Goal: Task Accomplishment & Management: Manage account settings

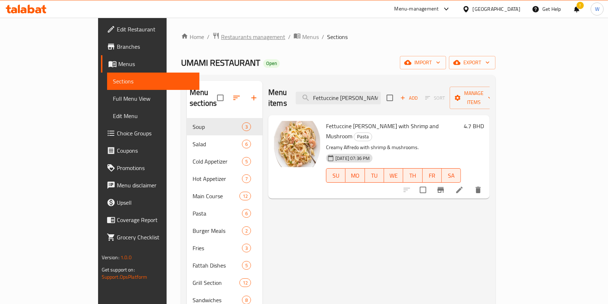
click at [221, 34] on span "Restaurants management" at bounding box center [253, 36] width 64 height 9
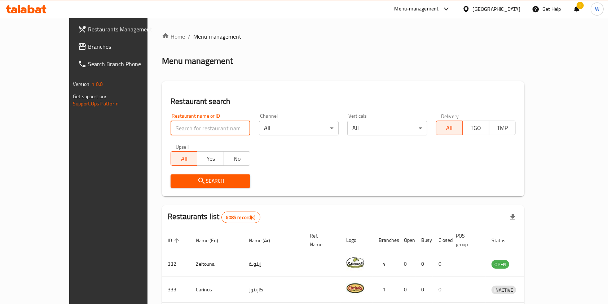
click at [181, 131] on input "search" at bounding box center [211, 128] width 80 height 14
paste input "Pizzaro"
type input "Pizzaro"
click button "Search" at bounding box center [211, 180] width 80 height 13
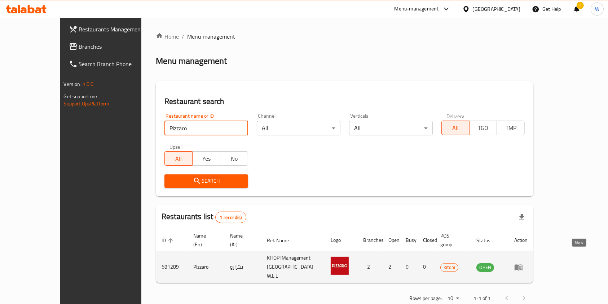
click at [522, 266] on icon "enhanced table" at bounding box center [520, 267] width 3 height 3
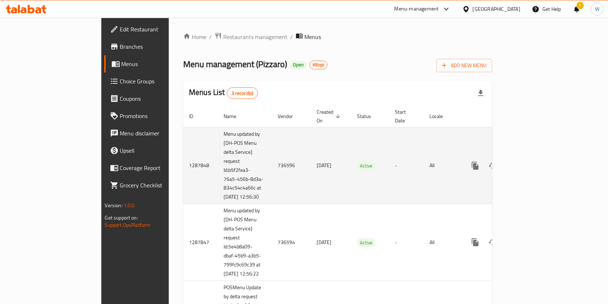
click at [272, 161] on td "736596" at bounding box center [291, 165] width 39 height 77
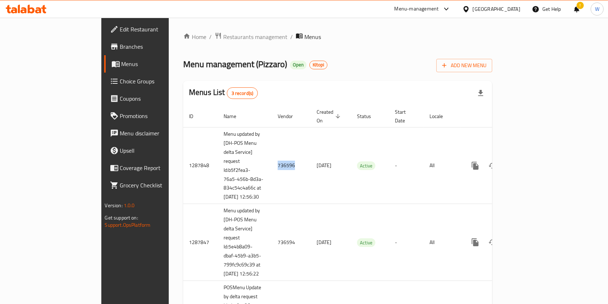
copy td "736596"
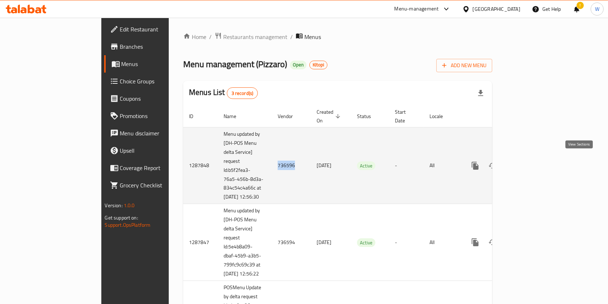
click at [532, 161] on icon "enhanced table" at bounding box center [527, 165] width 9 height 9
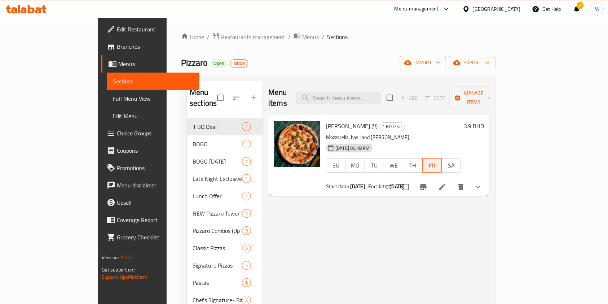
click at [452, 180] on li at bounding box center [442, 186] width 20 height 13
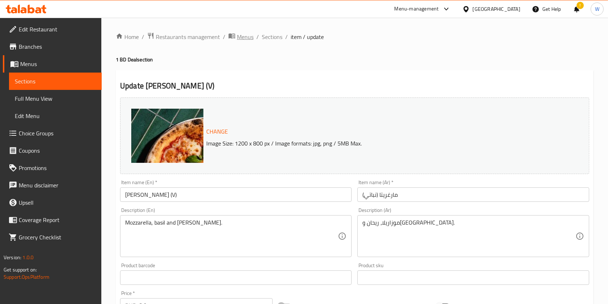
click at [248, 41] on span "Menus" at bounding box center [245, 36] width 17 height 9
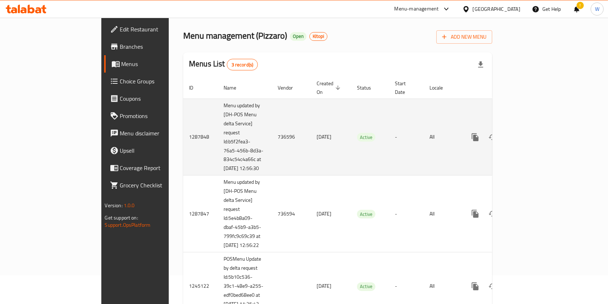
scroll to position [75, 0]
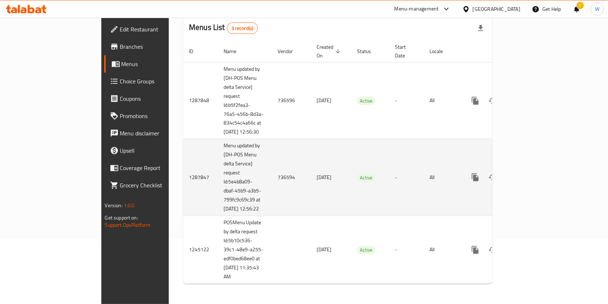
click at [272, 170] on td "736594" at bounding box center [291, 177] width 39 height 77
copy td "736594"
click at [532, 173] on icon "enhanced table" at bounding box center [527, 177] width 9 height 9
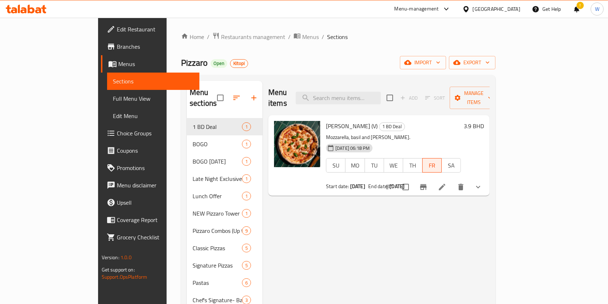
click at [452, 180] on li at bounding box center [442, 186] width 20 height 13
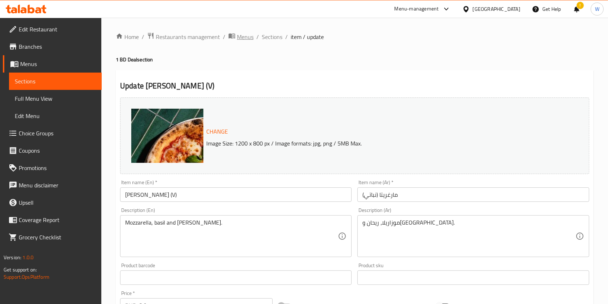
click at [251, 36] on span "Menus" at bounding box center [245, 36] width 17 height 9
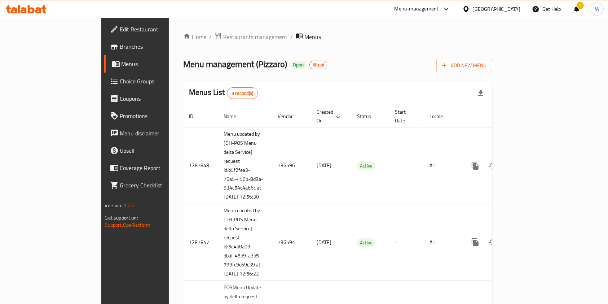
drag, startPoint x: 55, startPoint y: 44, endPoint x: 62, endPoint y: 43, distance: 7.3
click at [120, 44] on span "Branches" at bounding box center [158, 46] width 77 height 9
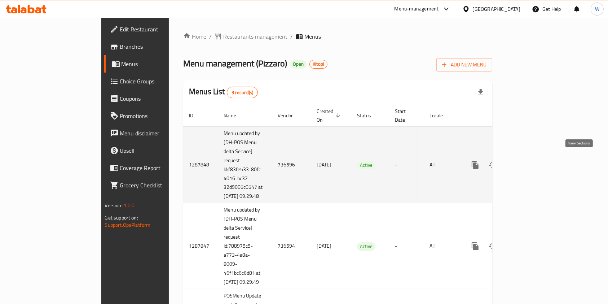
click at [532, 163] on icon "enhanced table" at bounding box center [527, 164] width 9 height 9
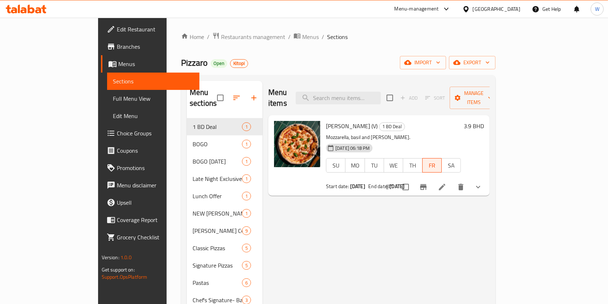
click at [326, 120] on span "[PERSON_NAME] (V)" at bounding box center [352, 125] width 52 height 11
click at [326, 120] on span "Margherita (V)" at bounding box center [352, 125] width 52 height 11
copy h6 "Margherita (V)"
click at [221, 41] on span "Restaurants management" at bounding box center [253, 36] width 64 height 9
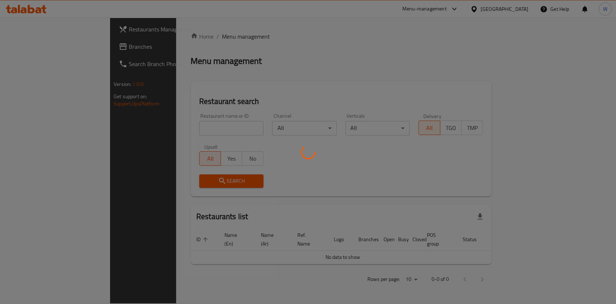
click at [168, 123] on div at bounding box center [308, 152] width 616 height 304
click at [173, 128] on div at bounding box center [308, 152] width 616 height 304
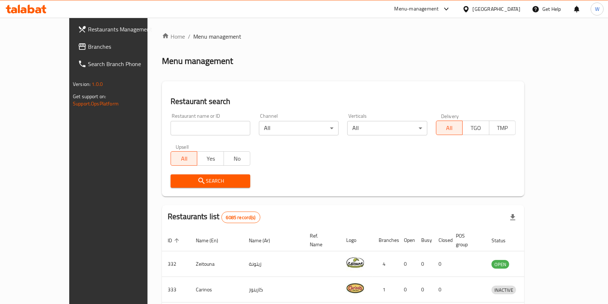
click at [173, 128] on input "search" at bounding box center [211, 128] width 80 height 14
paste input "Zaroob"
type input "Zaroob"
click button "Search" at bounding box center [211, 180] width 80 height 13
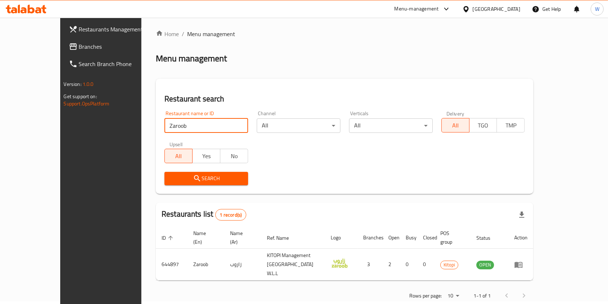
scroll to position [4, 0]
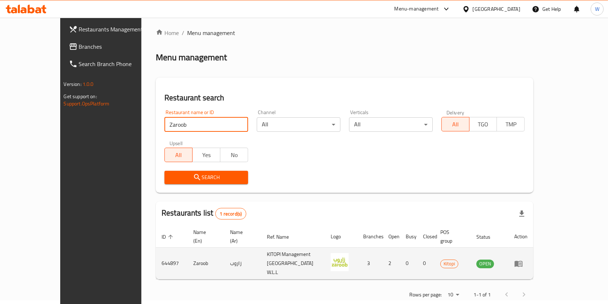
click at [523, 259] on icon "enhanced table" at bounding box center [518, 263] width 9 height 9
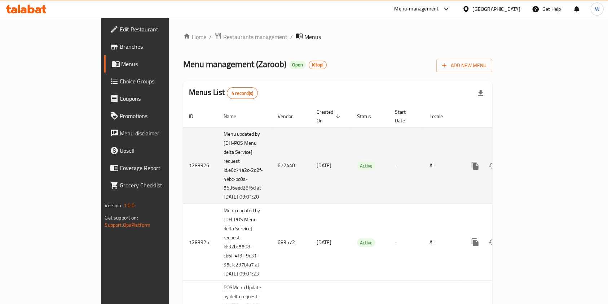
click at [532, 161] on icon "enhanced table" at bounding box center [527, 165] width 9 height 9
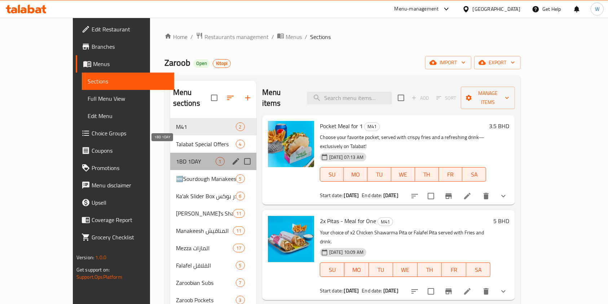
click at [191, 157] on span "1BD 1DAY" at bounding box center [196, 161] width 40 height 9
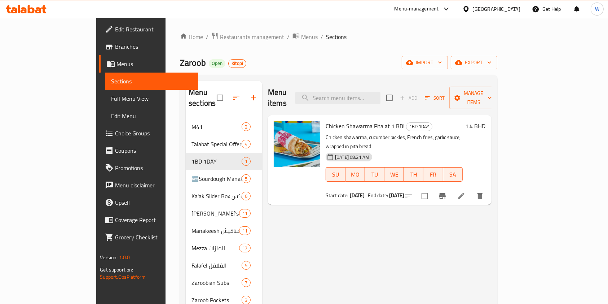
click at [357, 120] on span "Chicken Shawarma Pita at 1 BD!" at bounding box center [365, 125] width 79 height 11
copy h6 "Chicken Shawarma Pita at 1 BD!"
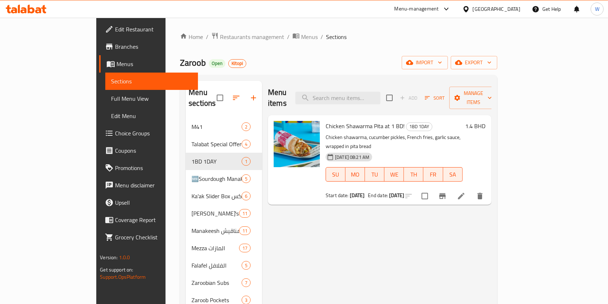
click at [43, 3] on div at bounding box center [26, 9] width 52 height 14
click at [40, 7] on icon at bounding box center [26, 9] width 41 height 9
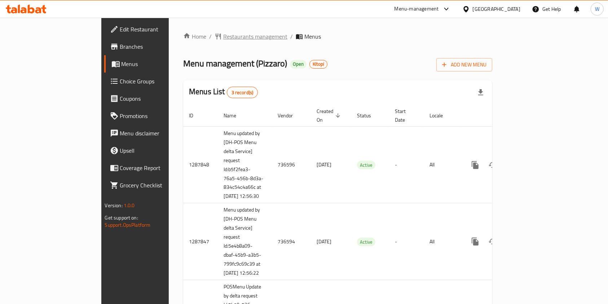
click at [223, 39] on span "Restaurants management" at bounding box center [255, 36] width 64 height 9
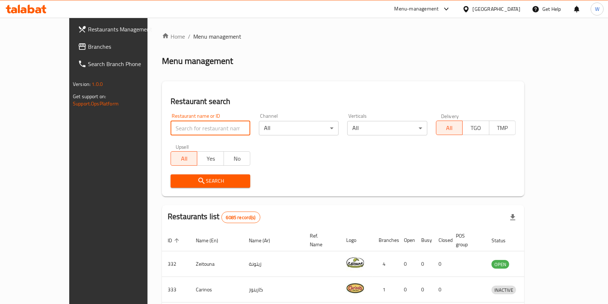
click at [190, 126] on input "search" at bounding box center [211, 128] width 80 height 14
paste input "Zaroob"
type input "Zaroob"
click button "Search" at bounding box center [211, 180] width 80 height 13
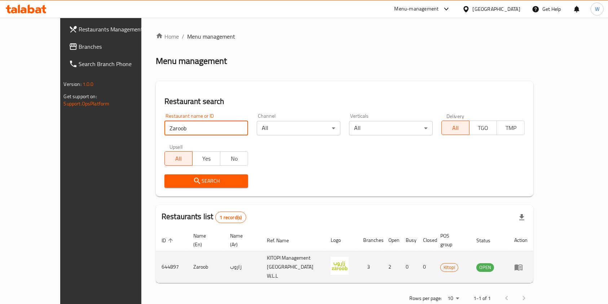
click at [533, 260] on td "enhanced table" at bounding box center [521, 267] width 25 height 32
click at [523, 264] on icon "enhanced table" at bounding box center [519, 267] width 8 height 6
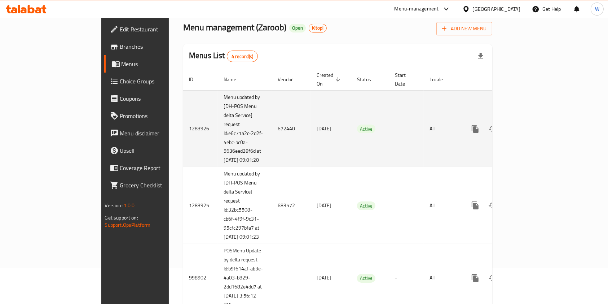
scroll to position [48, 0]
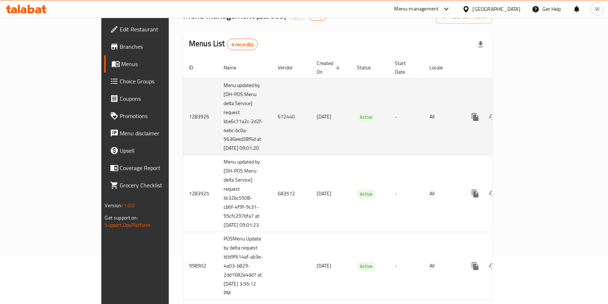
click at [272, 123] on td "672440" at bounding box center [291, 116] width 39 height 77
click at [272, 110] on td "672440" at bounding box center [291, 116] width 39 height 77
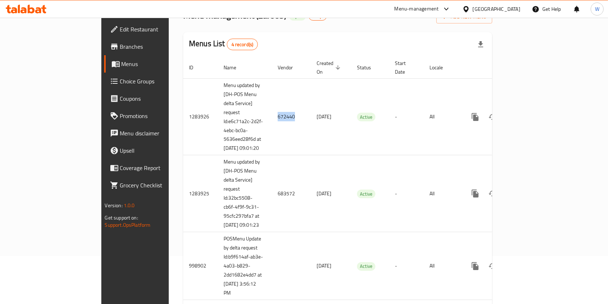
copy td "672440"
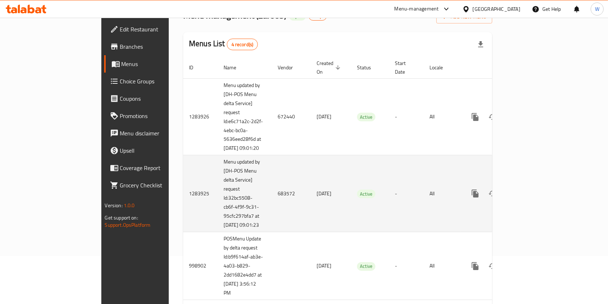
click at [272, 197] on td "683572" at bounding box center [291, 193] width 39 height 77
copy td "683572"
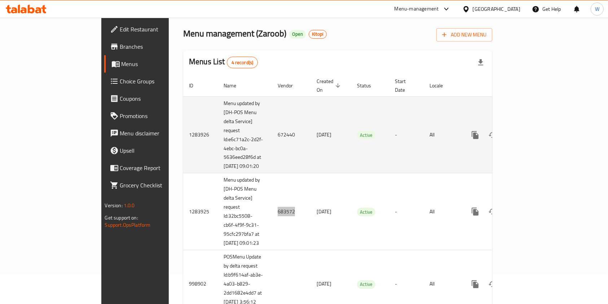
scroll to position [0, 0]
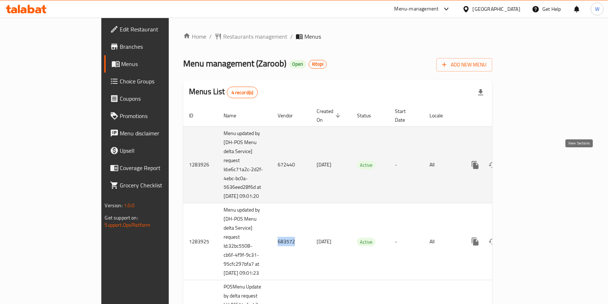
click at [532, 163] on icon "enhanced table" at bounding box center [527, 164] width 9 height 9
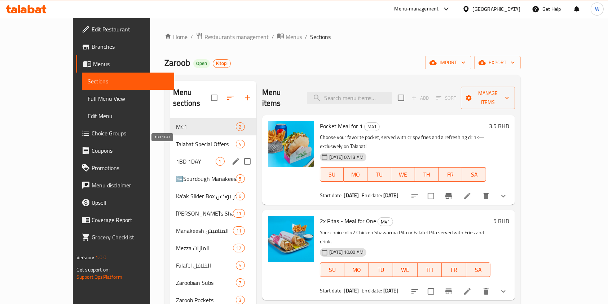
click at [176, 157] on span "1BD 1DAY" at bounding box center [196, 161] width 40 height 9
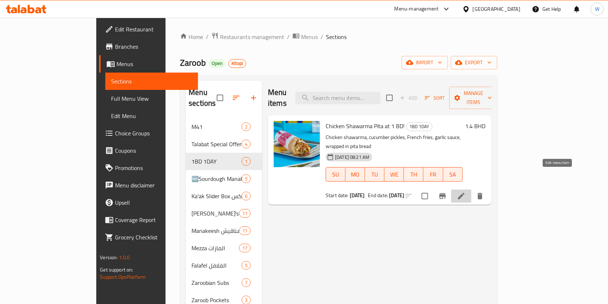
click at [466, 192] on icon at bounding box center [461, 196] width 9 height 9
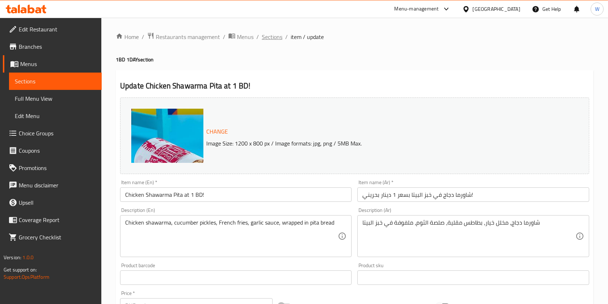
click at [271, 37] on span "Sections" at bounding box center [272, 36] width 21 height 9
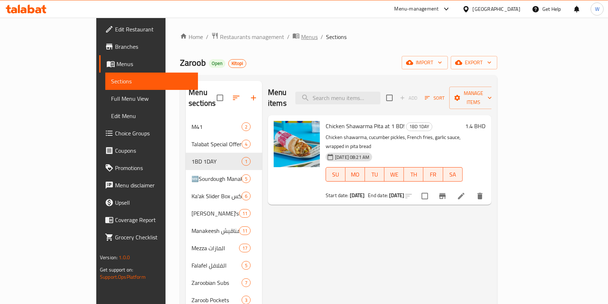
click at [301, 35] on span "Menus" at bounding box center [309, 36] width 17 height 9
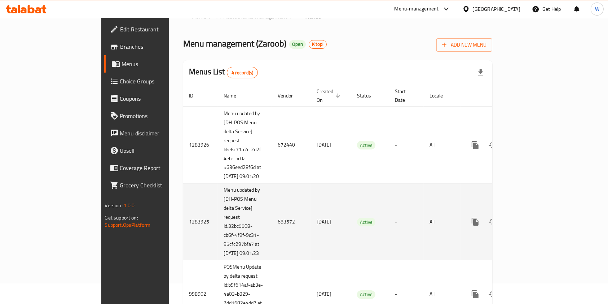
scroll to position [48, 0]
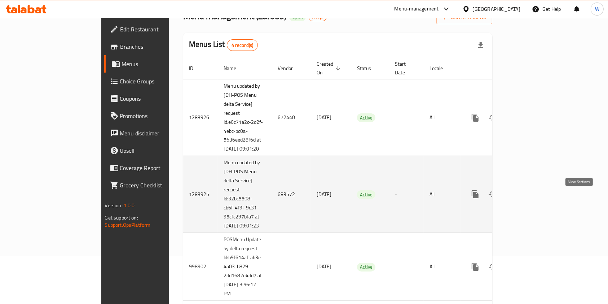
click at [532, 196] on icon "enhanced table" at bounding box center [527, 194] width 9 height 9
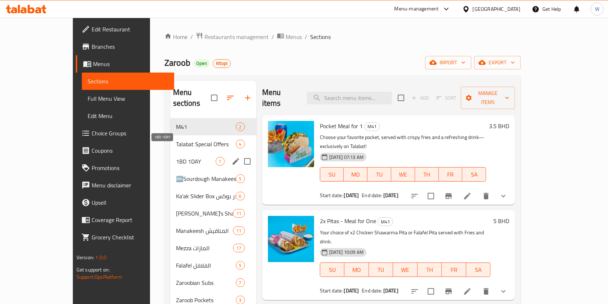
click at [176, 157] on span "1BD 1DAY" at bounding box center [196, 161] width 40 height 9
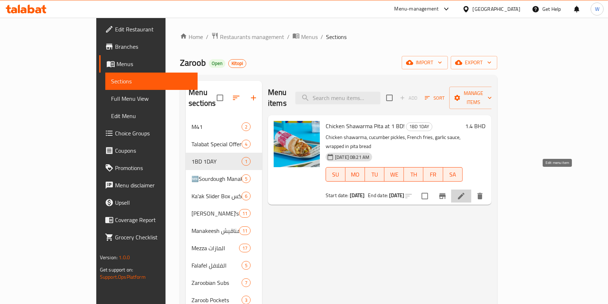
click at [465, 193] on icon at bounding box center [461, 196] width 6 height 6
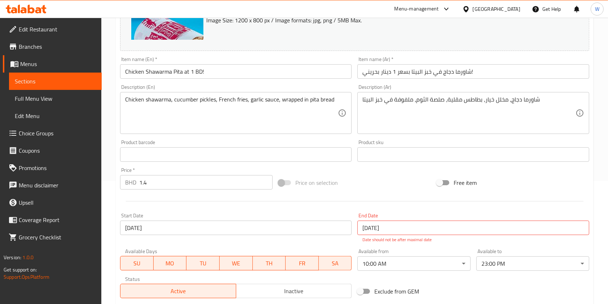
scroll to position [219, 0]
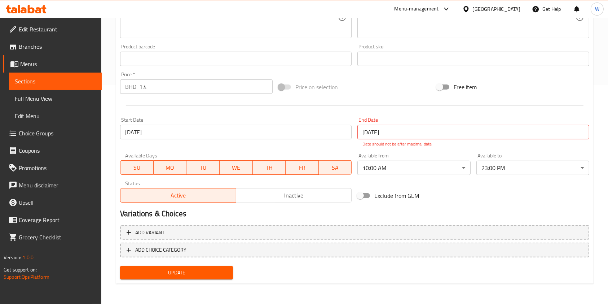
click at [390, 102] on div at bounding box center [354, 106] width 475 height 18
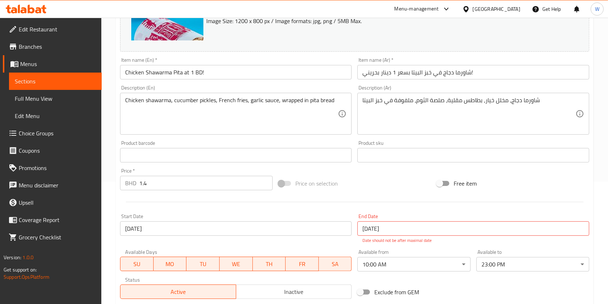
scroll to position [0, 0]
